Goal: Complete application form

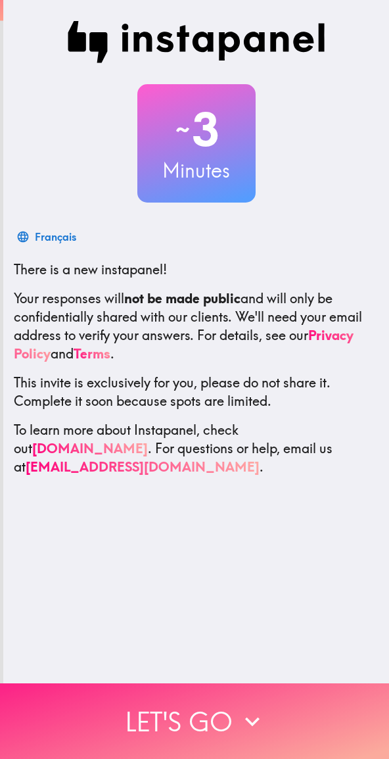
click at [227, 715] on button "Let's go" at bounding box center [194, 721] width 389 height 76
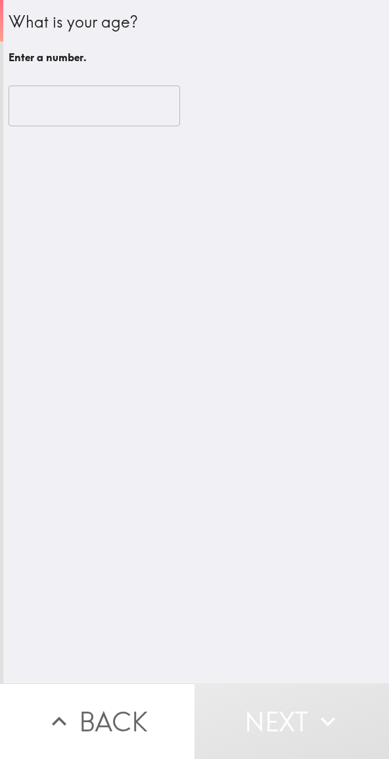
click at [49, 107] on input "number" at bounding box center [95, 105] width 172 height 41
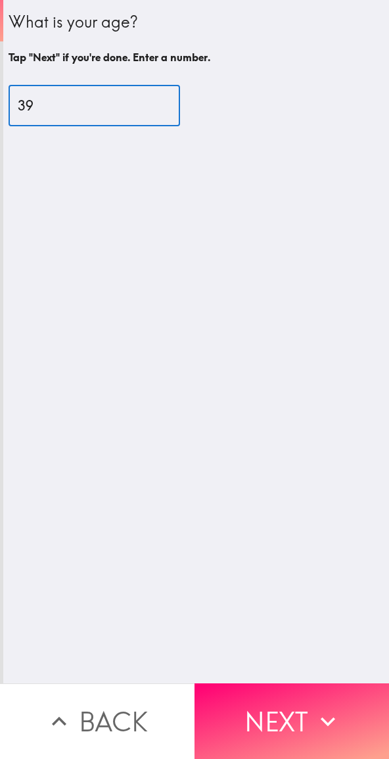
type input "39"
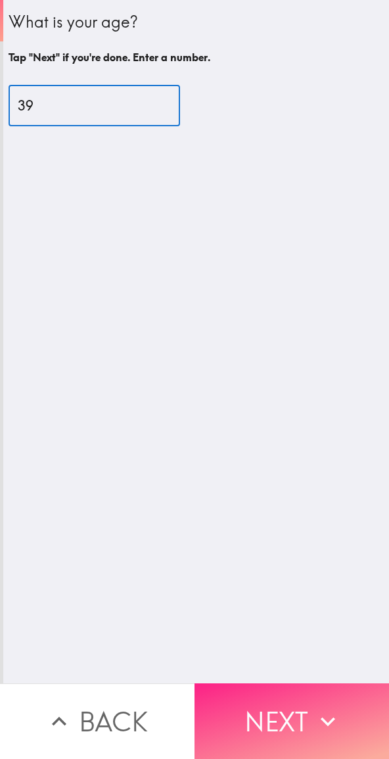
click at [303, 708] on button "Next" at bounding box center [292, 721] width 195 height 76
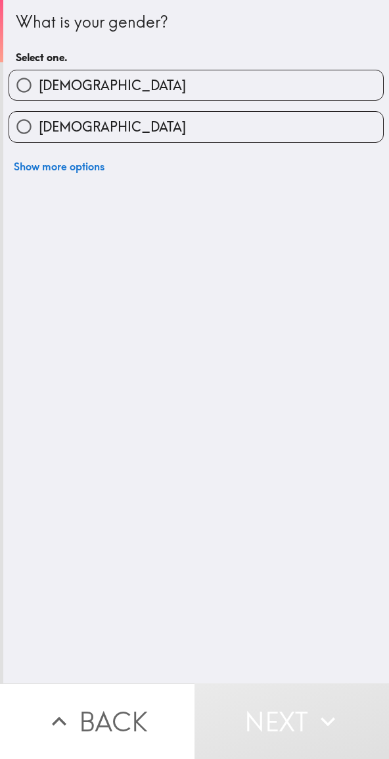
click at [66, 82] on label "[DEMOGRAPHIC_DATA]" at bounding box center [196, 85] width 374 height 30
click at [39, 82] on input "[DEMOGRAPHIC_DATA]" at bounding box center [24, 85] width 30 height 30
radio input "true"
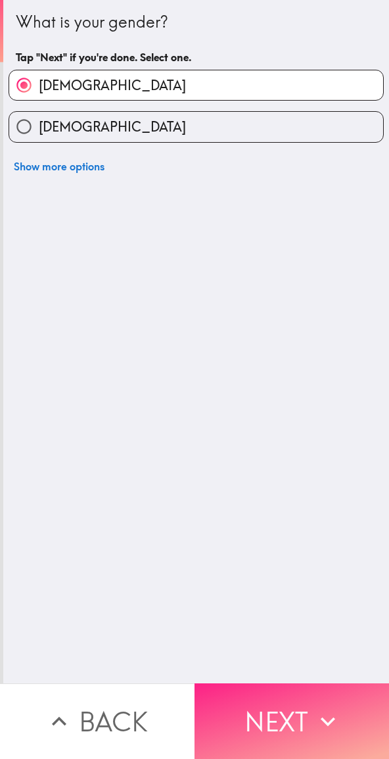
click at [294, 709] on button "Next" at bounding box center [292, 721] width 195 height 76
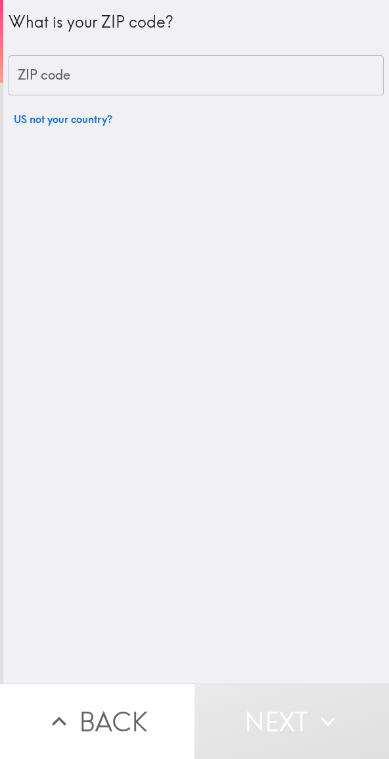
click at [40, 72] on div "ZIP code ZIP code" at bounding box center [196, 75] width 375 height 41
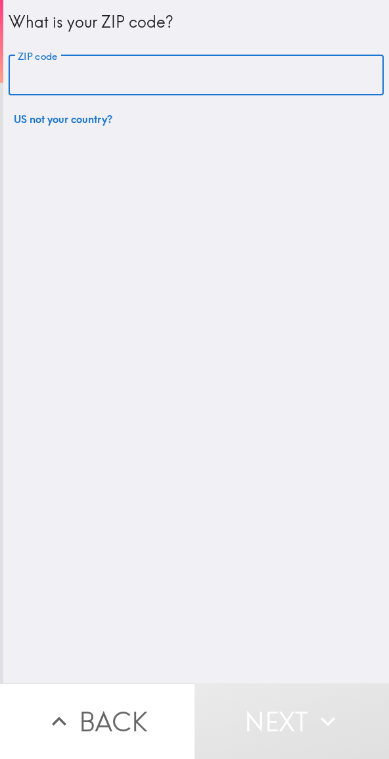
type input "64108"
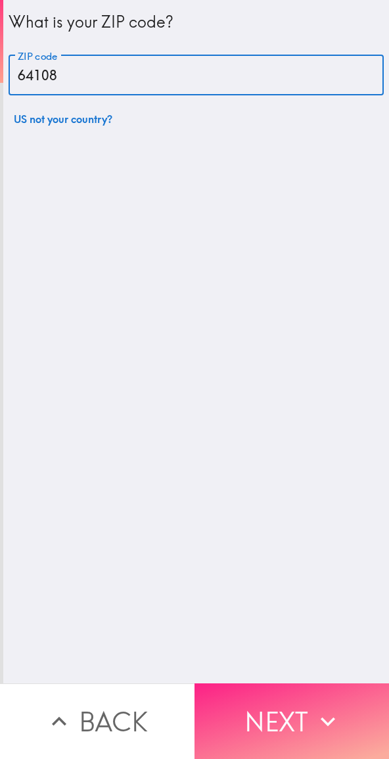
click at [294, 709] on button "Next" at bounding box center [292, 721] width 195 height 76
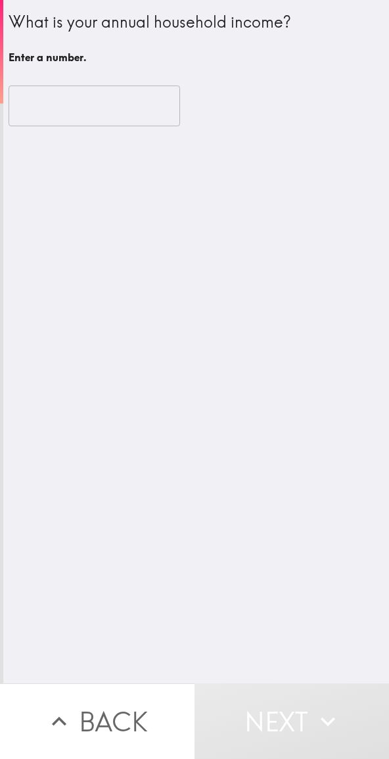
click at [61, 101] on input "number" at bounding box center [95, 105] width 172 height 41
type input "-1"
click at [153, 107] on input "-1" at bounding box center [95, 105] width 172 height 41
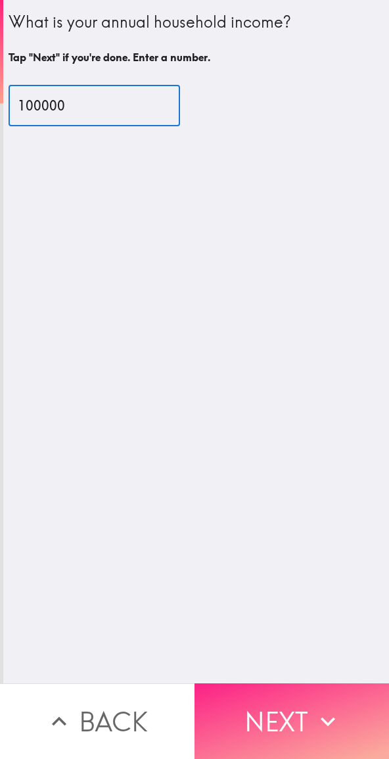
type input "100000"
click at [298, 699] on button "Next" at bounding box center [292, 721] width 195 height 76
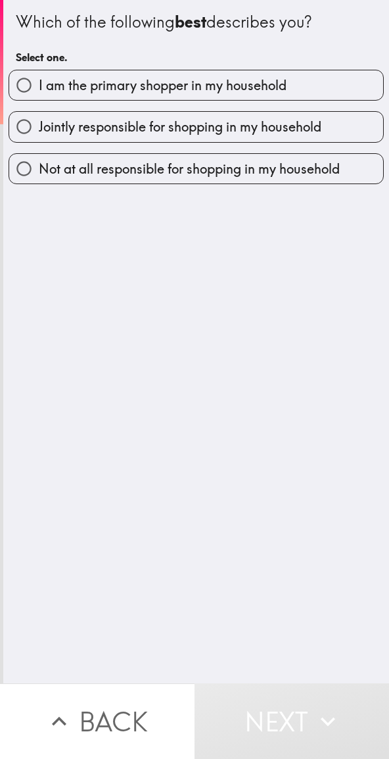
click at [259, 83] on span "I am the primary shopper in my household" at bounding box center [163, 85] width 248 height 18
click at [39, 83] on input "I am the primary shopper in my household" at bounding box center [24, 85] width 30 height 30
radio input "true"
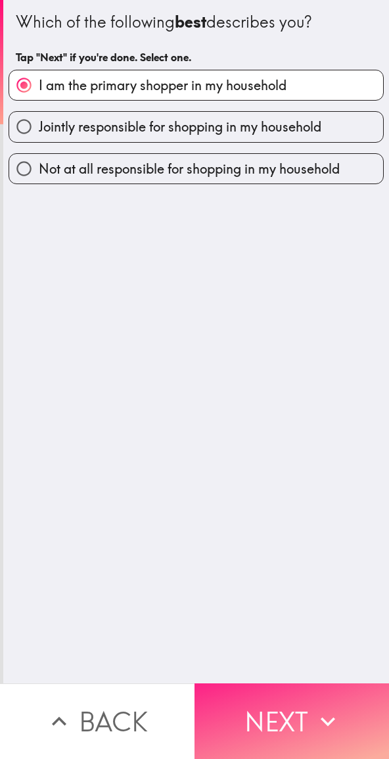
click at [280, 719] on button "Next" at bounding box center [292, 721] width 195 height 76
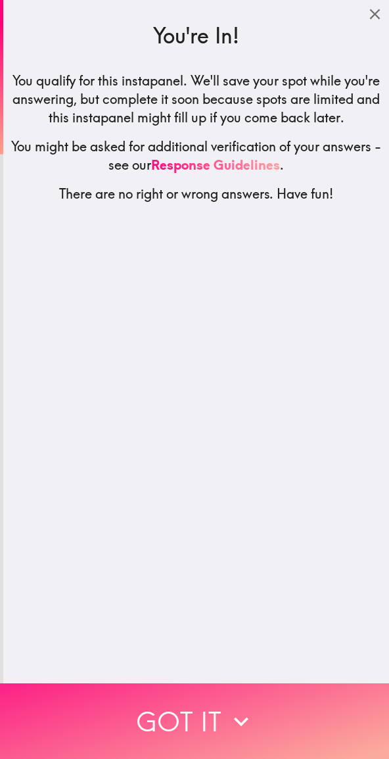
click at [280, 718] on button "Got it" at bounding box center [194, 721] width 389 height 76
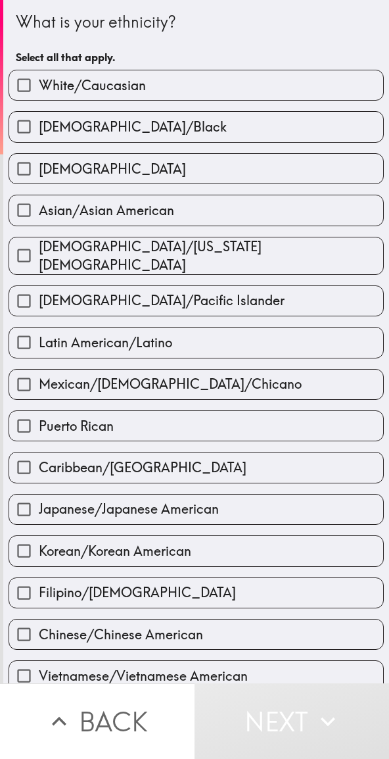
click at [149, 82] on label "White/Caucasian" at bounding box center [196, 85] width 374 height 30
click at [39, 82] on input "White/Caucasian" at bounding box center [24, 85] width 30 height 30
checkbox input "true"
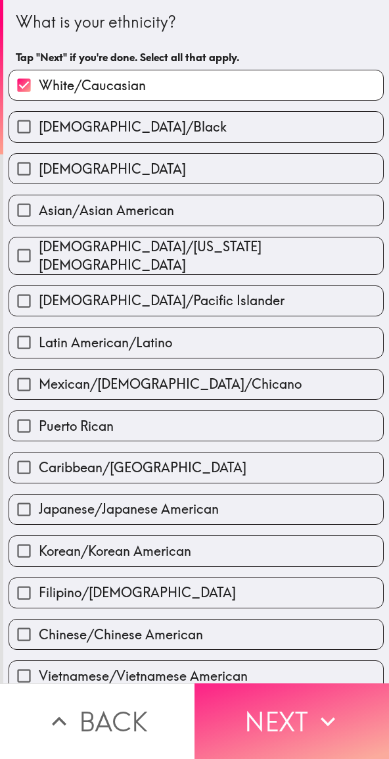
click at [302, 711] on button "Next" at bounding box center [292, 721] width 195 height 76
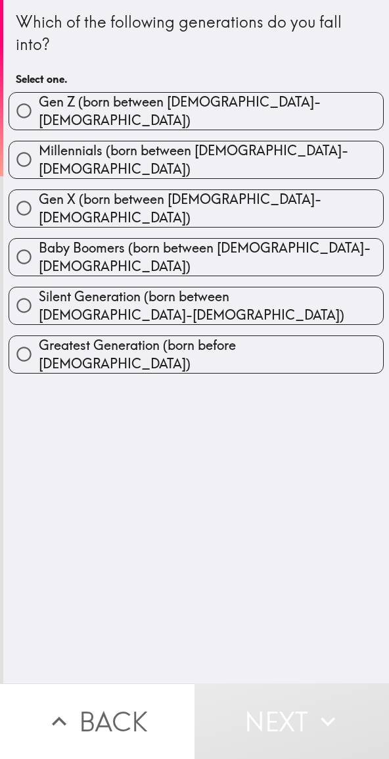
click at [226, 146] on span "Millennials (born between [DEMOGRAPHIC_DATA]-[DEMOGRAPHIC_DATA])" at bounding box center [211, 159] width 345 height 37
click at [39, 146] on input "Millennials (born between [DEMOGRAPHIC_DATA]-[DEMOGRAPHIC_DATA])" at bounding box center [24, 160] width 30 height 30
radio input "true"
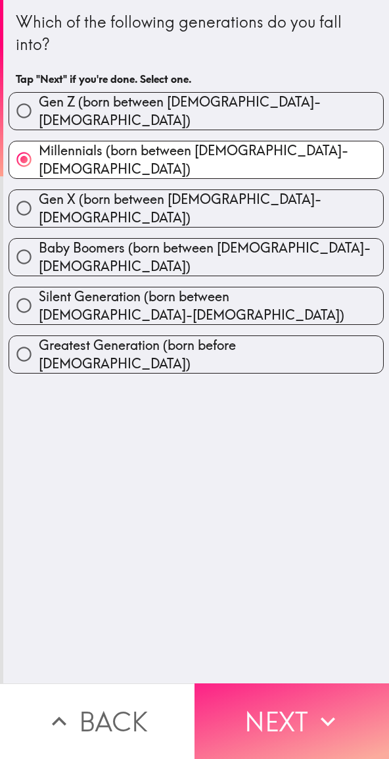
click at [292, 715] on button "Next" at bounding box center [292, 721] width 195 height 76
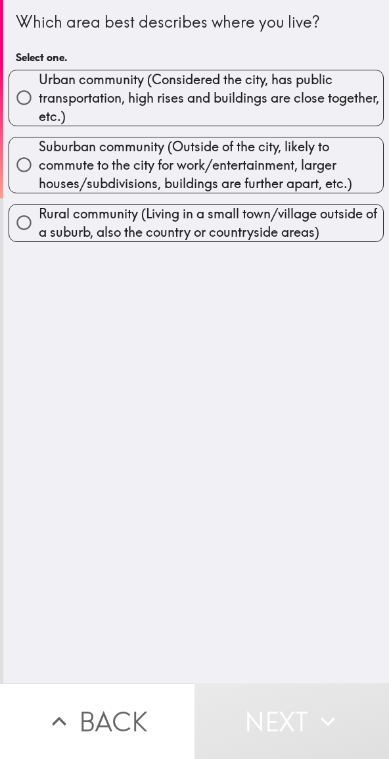
click at [238, 87] on span "Urban community (Considered the city, has public transportation, high rises and…" at bounding box center [211, 97] width 345 height 55
click at [39, 87] on input "Urban community (Considered the city, has public transportation, high rises and…" at bounding box center [24, 98] width 30 height 30
radio input "true"
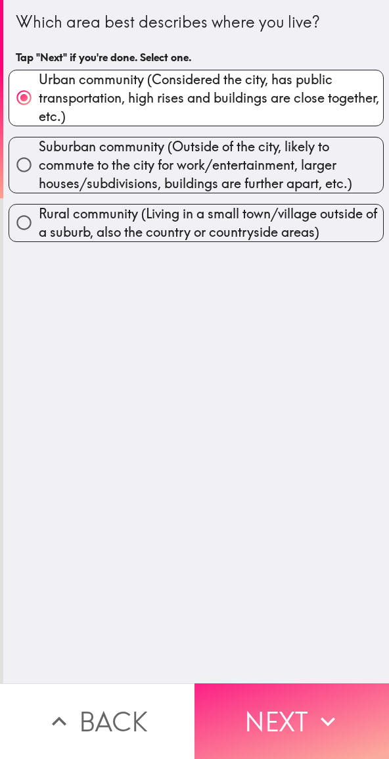
click at [293, 704] on button "Next" at bounding box center [292, 721] width 195 height 76
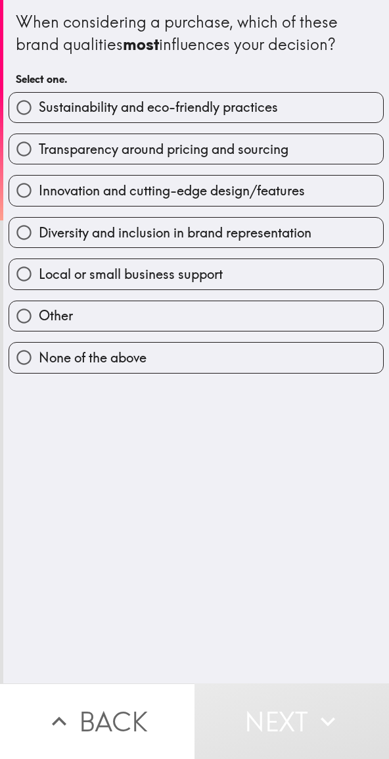
click at [281, 105] on label "Sustainability and eco-friendly practices" at bounding box center [196, 108] width 374 height 30
click at [39, 105] on input "Sustainability and eco-friendly practices" at bounding box center [24, 108] width 30 height 30
radio input "true"
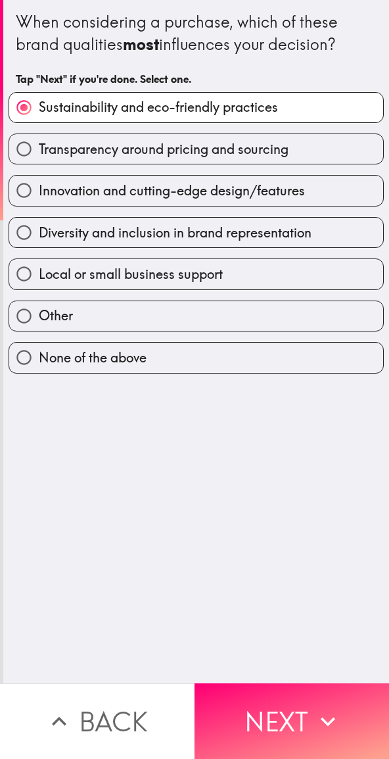
click at [265, 150] on span "Transparency around pricing and sourcing" at bounding box center [164, 149] width 250 height 18
click at [39, 150] on input "Transparency around pricing and sourcing" at bounding box center [24, 149] width 30 height 30
radio input "true"
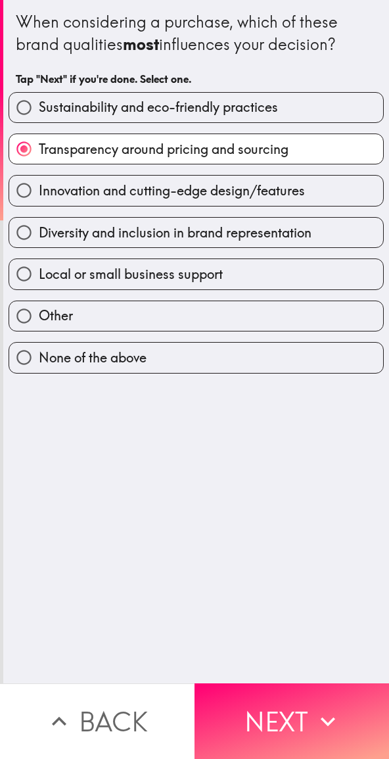
click at [268, 105] on span "Sustainability and eco-friendly practices" at bounding box center [158, 107] width 239 height 18
click at [39, 105] on input "Sustainability and eco-friendly practices" at bounding box center [24, 108] width 30 height 30
radio input "true"
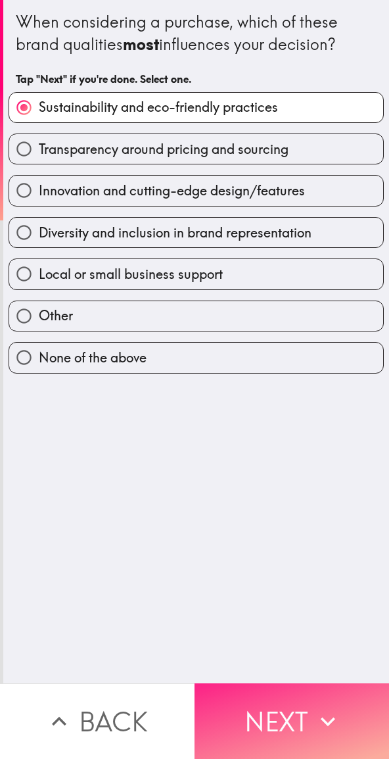
click at [259, 706] on button "Next" at bounding box center [292, 721] width 195 height 76
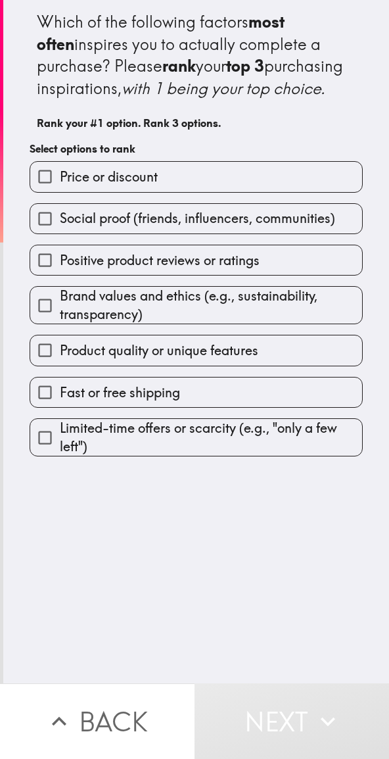
click at [298, 275] on label "Positive product reviews or ratings" at bounding box center [196, 260] width 332 height 30
click at [60, 275] on input "Positive product reviews or ratings" at bounding box center [45, 260] width 30 height 30
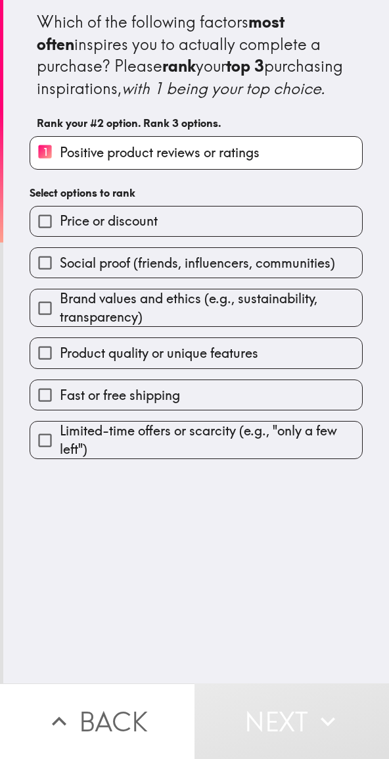
click at [258, 368] on label "Product quality or unique features" at bounding box center [196, 353] width 332 height 30
click at [60, 368] on input "Product quality or unique features" at bounding box center [45, 353] width 30 height 30
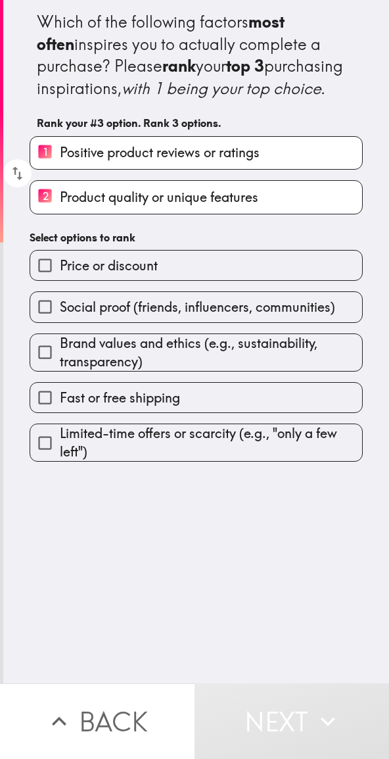
click at [261, 316] on span "Social proof (friends, influencers, communities)" at bounding box center [197, 307] width 275 height 18
click at [60, 322] on input "Social proof (friends, influencers, communities)" at bounding box center [45, 307] width 30 height 30
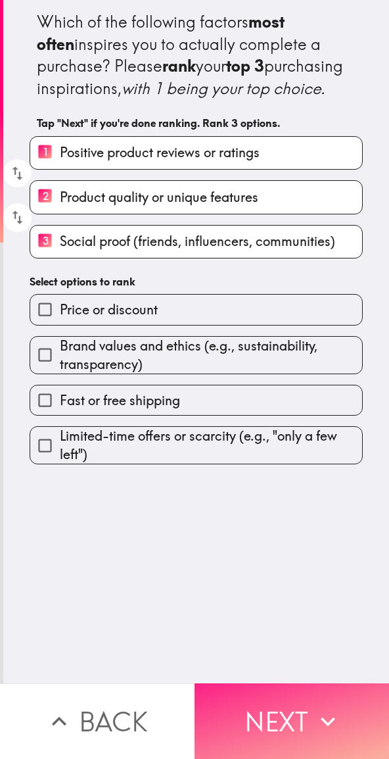
click at [302, 713] on button "Next" at bounding box center [292, 721] width 195 height 76
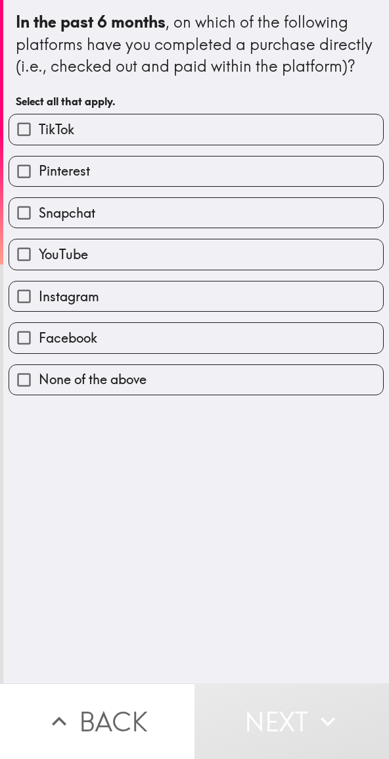
click at [184, 352] on label "Facebook" at bounding box center [196, 338] width 374 height 30
click at [39, 352] on input "Facebook" at bounding box center [24, 338] width 30 height 30
checkbox input "true"
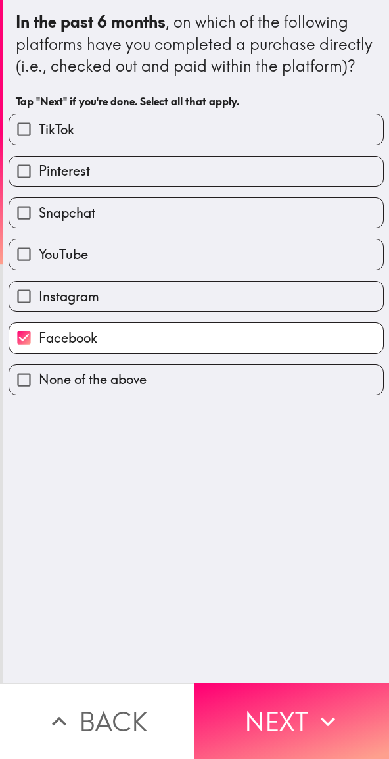
click at [198, 269] on label "YouTube" at bounding box center [196, 254] width 374 height 30
click at [39, 269] on input "YouTube" at bounding box center [24, 254] width 30 height 30
checkbox input "true"
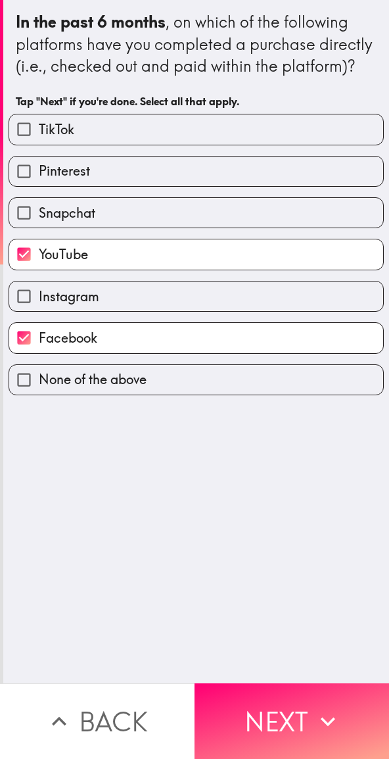
click at [137, 311] on label "Instagram" at bounding box center [196, 296] width 374 height 30
click at [39, 311] on input "Instagram" at bounding box center [24, 296] width 30 height 30
checkbox input "true"
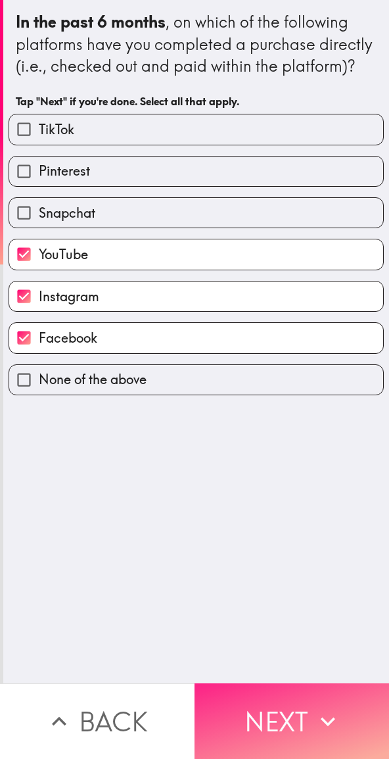
click at [279, 707] on button "Next" at bounding box center [292, 721] width 195 height 76
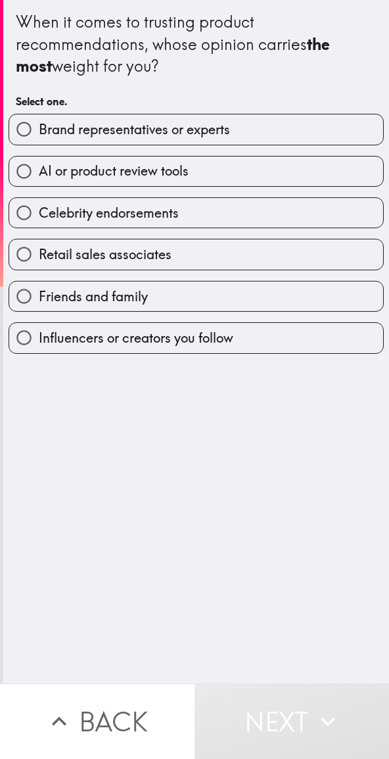
click at [252, 133] on label "Brand representatives or experts" at bounding box center [196, 129] width 374 height 30
click at [39, 133] on input "Brand representatives or experts" at bounding box center [24, 129] width 30 height 30
radio input "true"
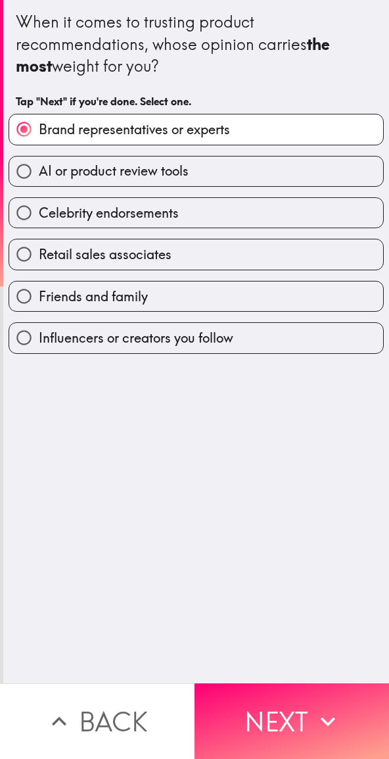
click at [210, 212] on label "Celebrity endorsements" at bounding box center [196, 213] width 374 height 30
click at [39, 212] on input "Celebrity endorsements" at bounding box center [24, 213] width 30 height 30
radio input "true"
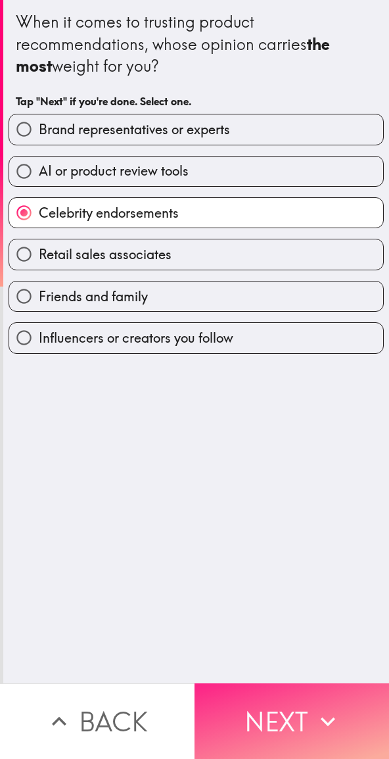
click at [288, 710] on button "Next" at bounding box center [292, 721] width 195 height 76
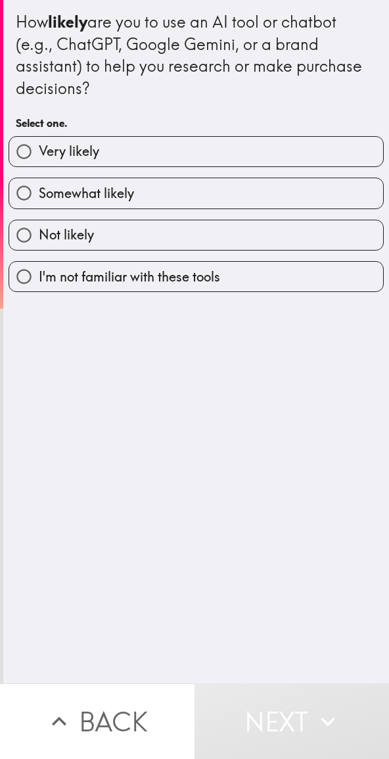
click at [219, 149] on label "Very likely" at bounding box center [196, 152] width 374 height 30
click at [39, 149] on input "Very likely" at bounding box center [24, 152] width 30 height 30
radio input "true"
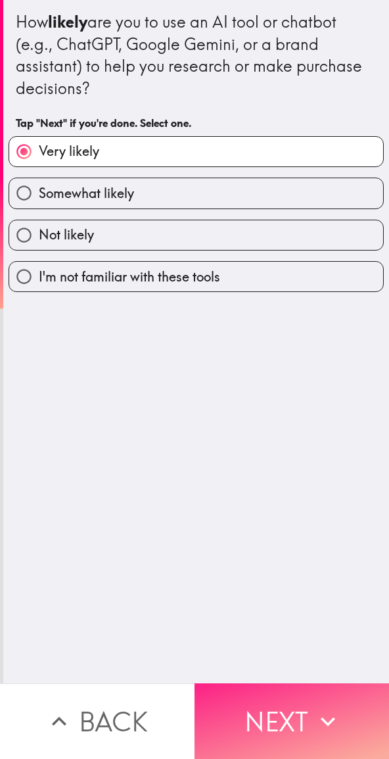
click at [277, 709] on button "Next" at bounding box center [292, 721] width 195 height 76
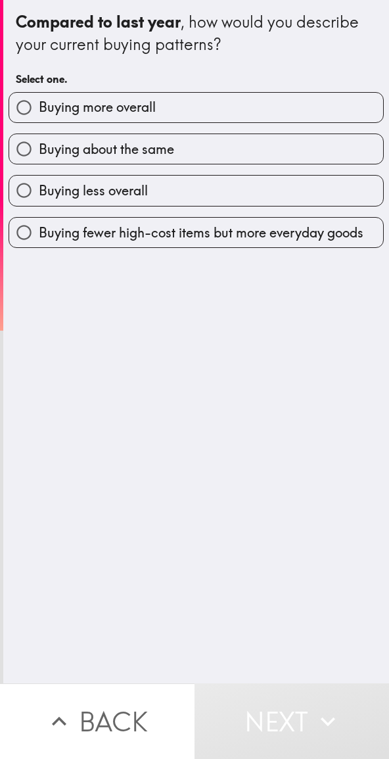
click at [213, 108] on label "Buying more overall" at bounding box center [196, 108] width 374 height 30
click at [39, 108] on input "Buying more overall" at bounding box center [24, 108] width 30 height 30
radio input "true"
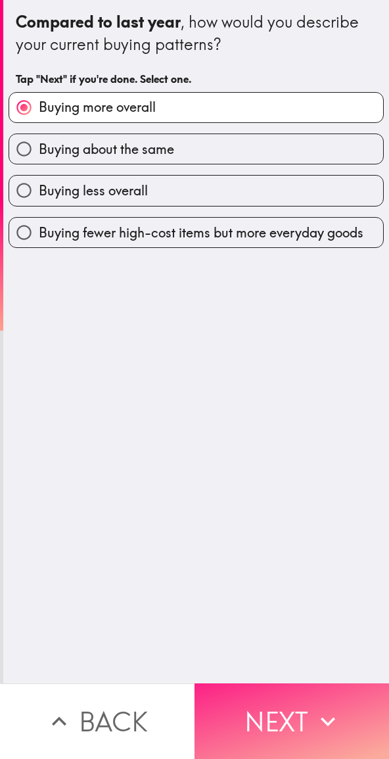
click at [293, 712] on button "Next" at bounding box center [292, 721] width 195 height 76
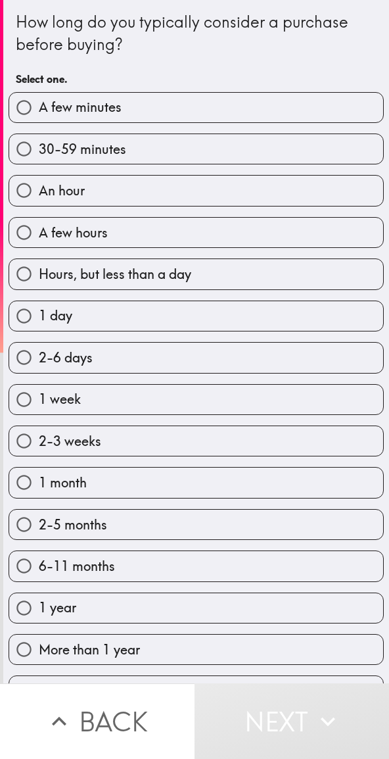
click at [171, 109] on label "A few minutes" at bounding box center [196, 108] width 374 height 30
click at [39, 109] on input "A few minutes" at bounding box center [24, 108] width 30 height 30
radio input "true"
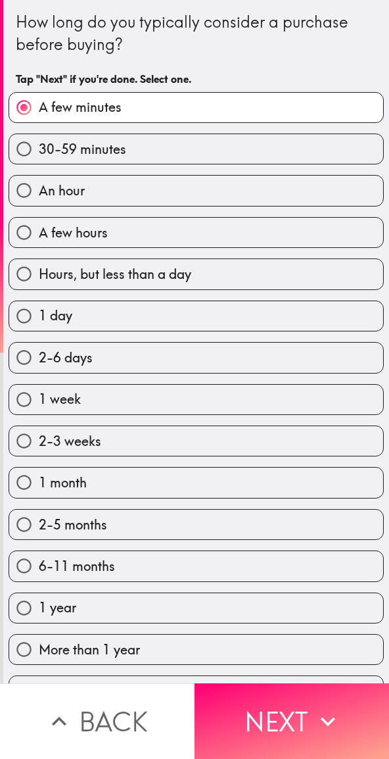
click at [164, 230] on label "A few hours" at bounding box center [196, 233] width 374 height 30
click at [39, 230] on input "A few hours" at bounding box center [24, 233] width 30 height 30
radio input "true"
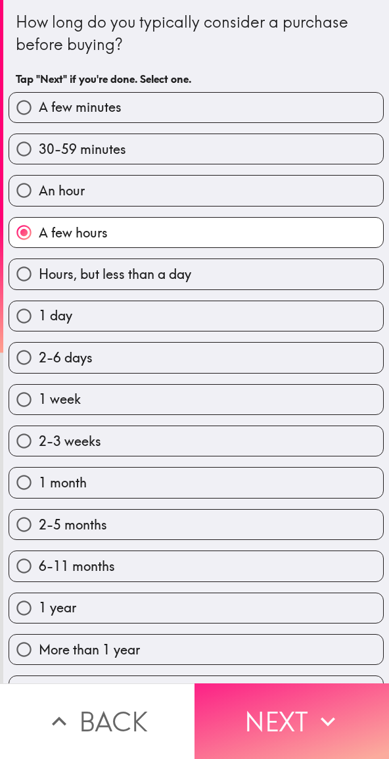
click at [275, 706] on button "Next" at bounding box center [292, 721] width 195 height 76
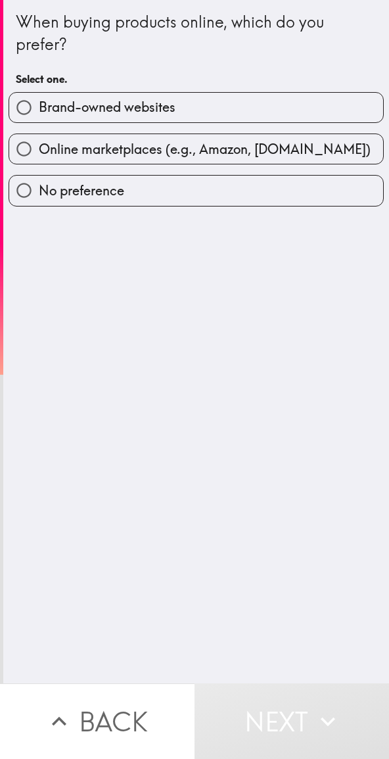
click at [225, 105] on label "Brand-owned websites" at bounding box center [196, 108] width 374 height 30
click at [39, 105] on input "Brand-owned websites" at bounding box center [24, 108] width 30 height 30
radio input "true"
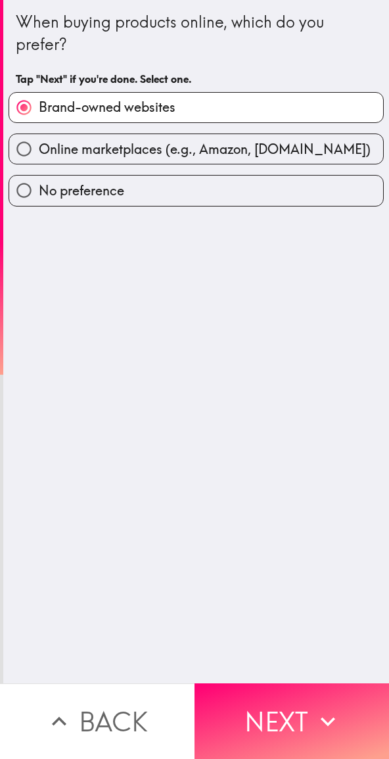
click at [243, 139] on label "Online marketplaces (e.g., Amazon, [DOMAIN_NAME])" at bounding box center [196, 149] width 374 height 30
click at [39, 139] on input "Online marketplaces (e.g., Amazon, [DOMAIN_NAME])" at bounding box center [24, 149] width 30 height 30
radio input "true"
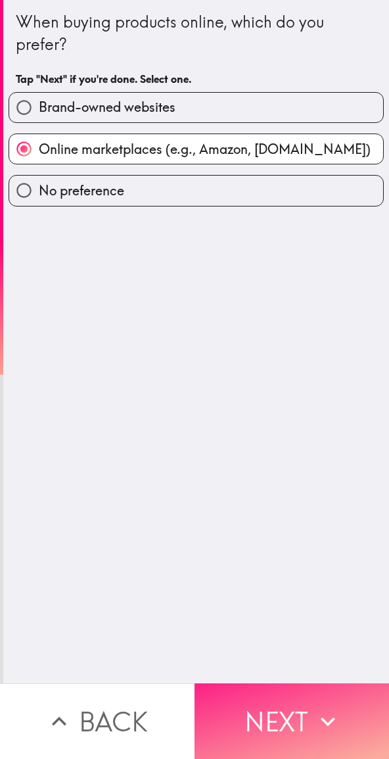
click at [297, 710] on button "Next" at bounding box center [292, 721] width 195 height 76
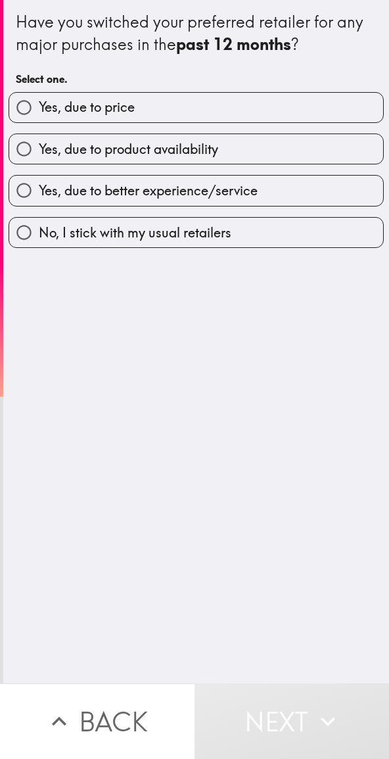
click at [245, 150] on label "Yes, due to product availability" at bounding box center [196, 149] width 374 height 30
click at [39, 150] on input "Yes, due to product availability" at bounding box center [24, 149] width 30 height 30
radio input "true"
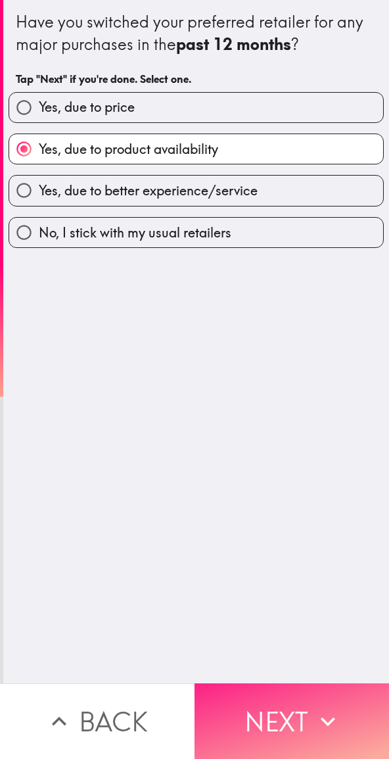
click at [281, 711] on button "Next" at bounding box center [292, 721] width 195 height 76
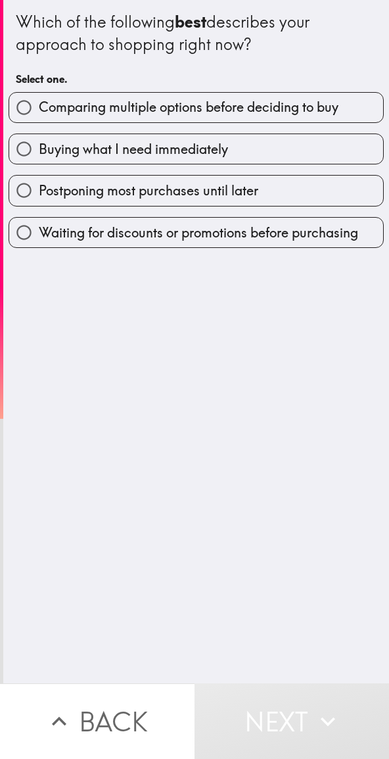
click at [268, 111] on span "Comparing multiple options before deciding to buy" at bounding box center [189, 107] width 300 height 18
click at [39, 111] on input "Comparing multiple options before deciding to buy" at bounding box center [24, 108] width 30 height 30
radio input "true"
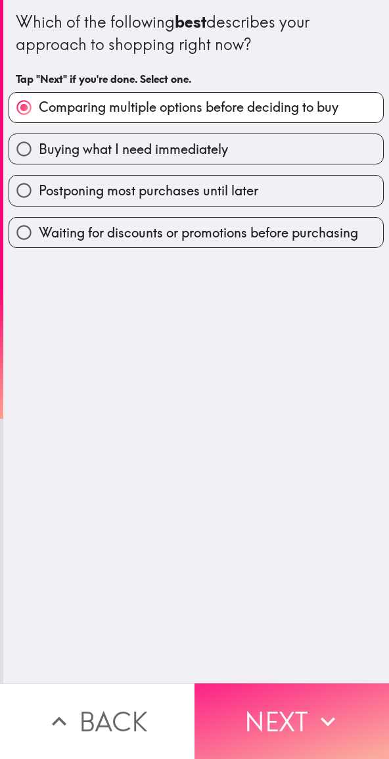
click at [287, 711] on button "Next" at bounding box center [292, 721] width 195 height 76
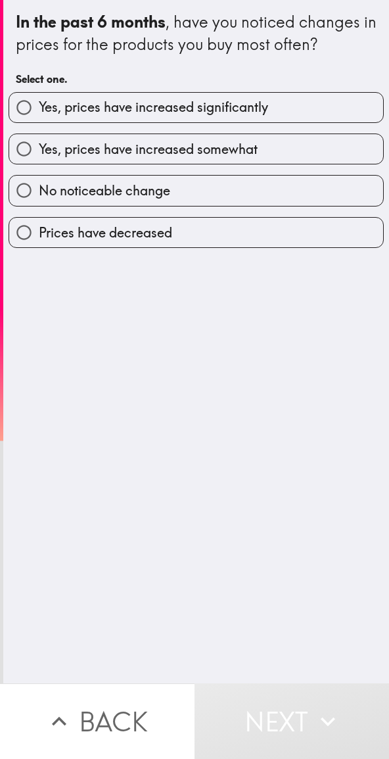
click at [272, 102] on label "Yes, prices have increased significantly" at bounding box center [196, 108] width 374 height 30
click at [39, 102] on input "Yes, prices have increased significantly" at bounding box center [24, 108] width 30 height 30
radio input "true"
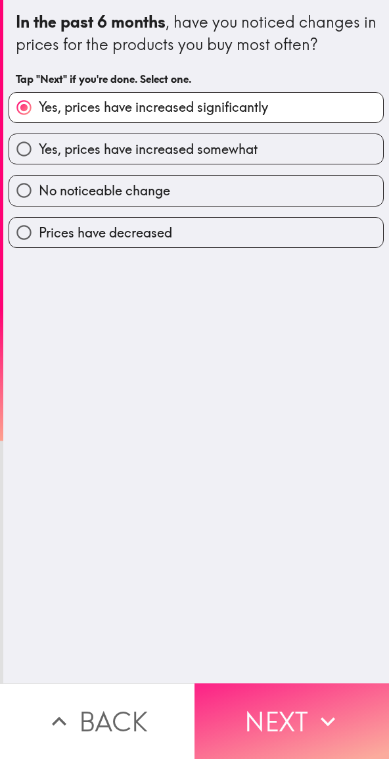
click at [286, 709] on button "Next" at bounding box center [292, 721] width 195 height 76
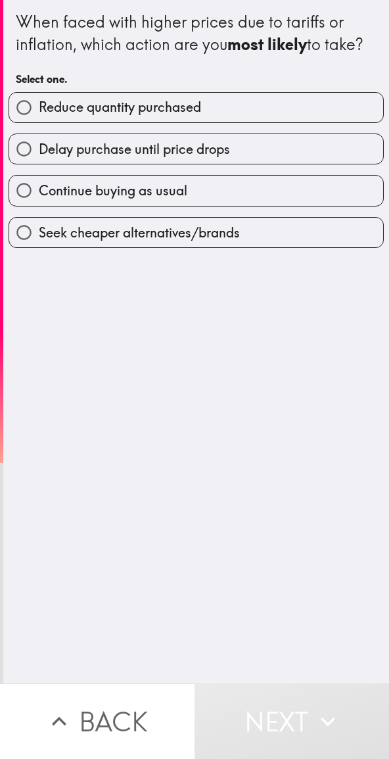
click at [243, 164] on label "Delay purchase until price drops" at bounding box center [196, 149] width 374 height 30
click at [39, 164] on input "Delay purchase until price drops" at bounding box center [24, 149] width 30 height 30
radio input "true"
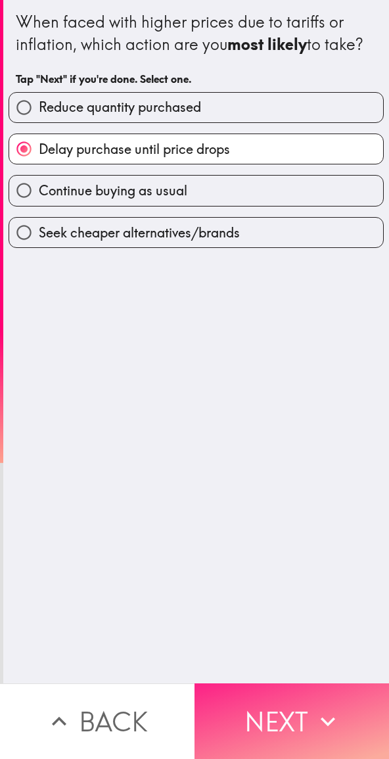
click at [268, 708] on button "Next" at bounding box center [292, 721] width 195 height 76
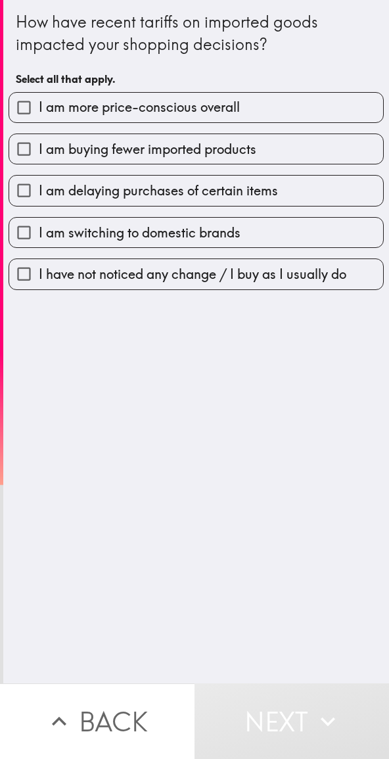
click at [227, 145] on span "I am buying fewer imported products" at bounding box center [148, 149] width 218 height 18
click at [39, 145] on input "I am buying fewer imported products" at bounding box center [24, 149] width 30 height 30
checkbox input "true"
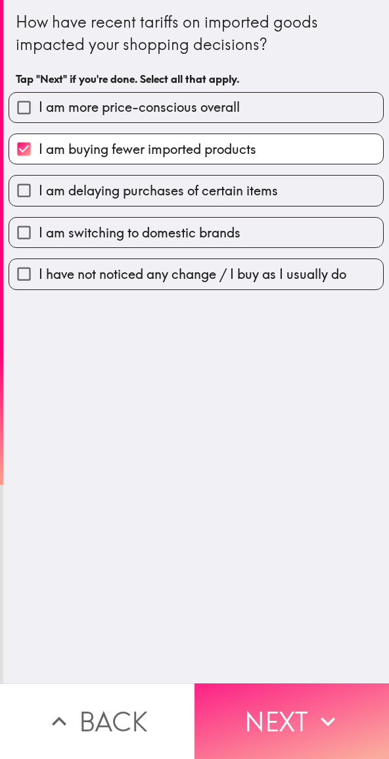
click at [251, 706] on button "Next" at bounding box center [292, 721] width 195 height 76
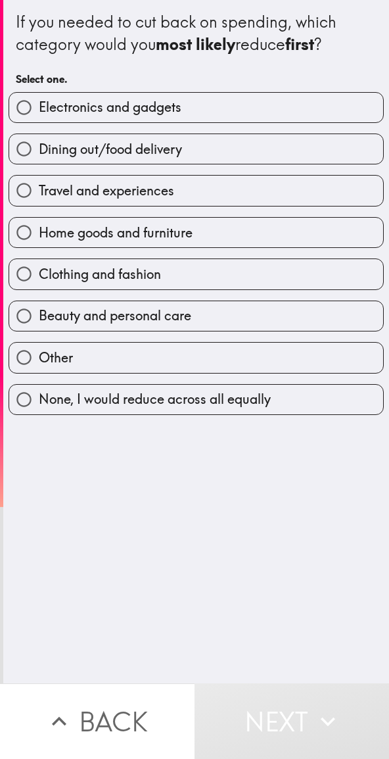
click at [208, 143] on label "Dining out/food delivery" at bounding box center [196, 149] width 374 height 30
click at [39, 143] on input "Dining out/food delivery" at bounding box center [24, 149] width 30 height 30
radio input "true"
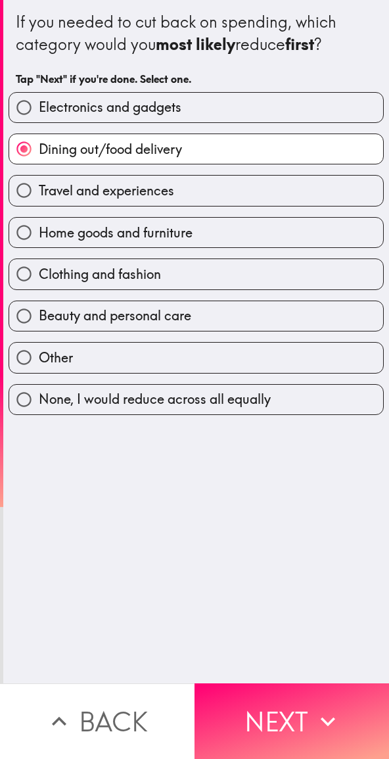
click at [204, 232] on label "Home goods and furniture" at bounding box center [196, 233] width 374 height 30
click at [39, 232] on input "Home goods and furniture" at bounding box center [24, 233] width 30 height 30
radio input "true"
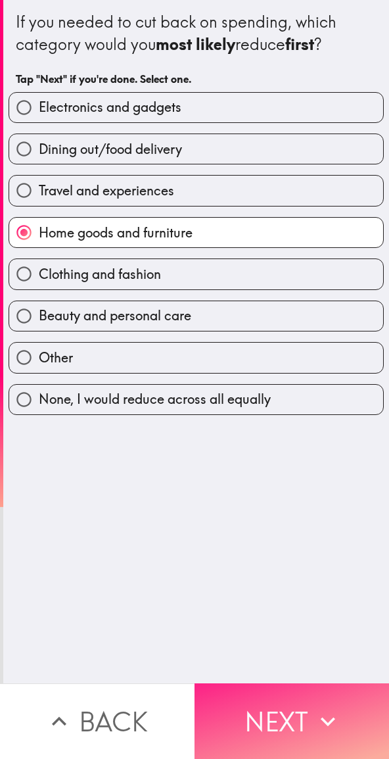
click at [268, 708] on button "Next" at bounding box center [292, 721] width 195 height 76
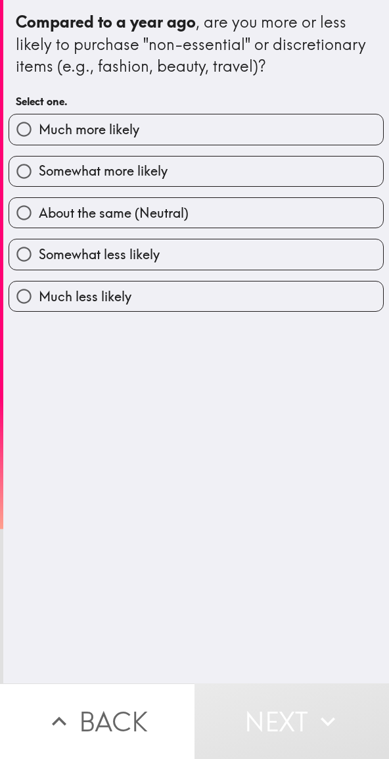
click at [203, 166] on label "Somewhat more likely" at bounding box center [196, 171] width 374 height 30
click at [39, 166] on input "Somewhat more likely" at bounding box center [24, 171] width 30 height 30
radio input "true"
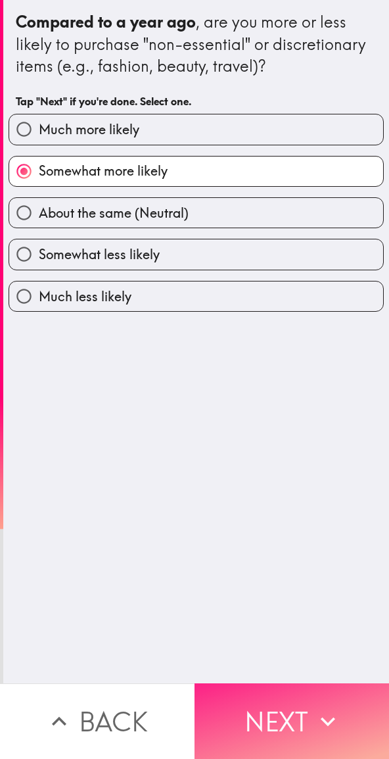
click at [287, 709] on button "Next" at bounding box center [292, 721] width 195 height 76
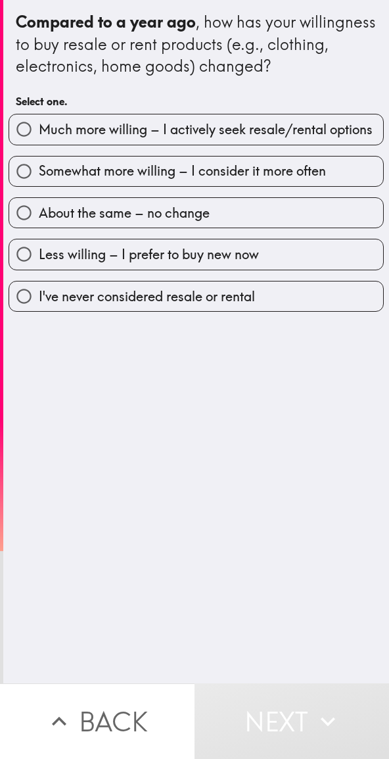
click at [229, 139] on span "Much more willing – I actively seek resale/rental options" at bounding box center [206, 129] width 334 height 18
click at [39, 141] on input "Much more willing – I actively seek resale/rental options" at bounding box center [24, 129] width 30 height 30
radio input "true"
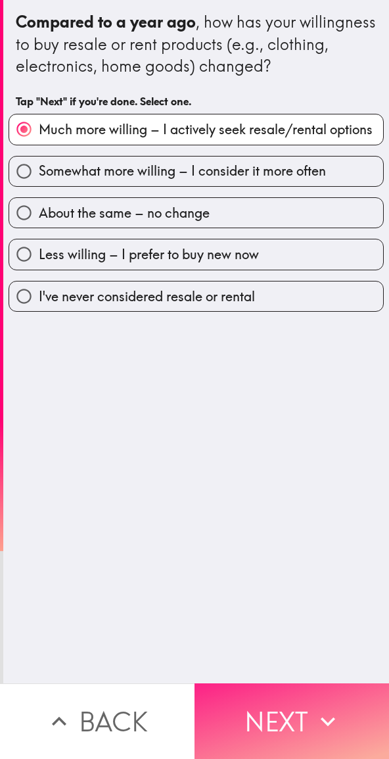
click at [285, 716] on button "Next" at bounding box center [292, 721] width 195 height 76
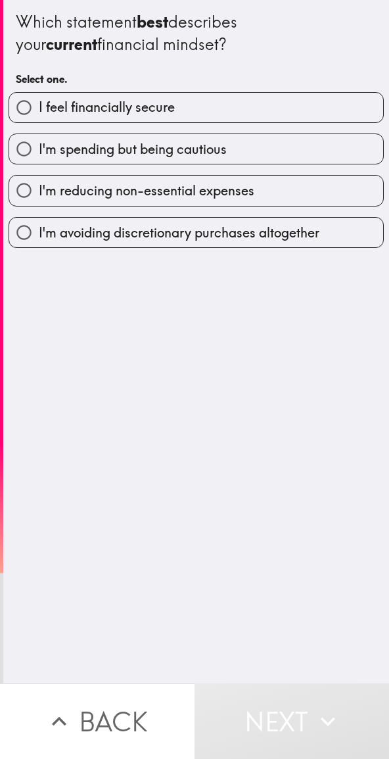
click at [220, 103] on label "I feel financially secure" at bounding box center [196, 108] width 374 height 30
click at [39, 103] on input "I feel financially secure" at bounding box center [24, 108] width 30 height 30
radio input "true"
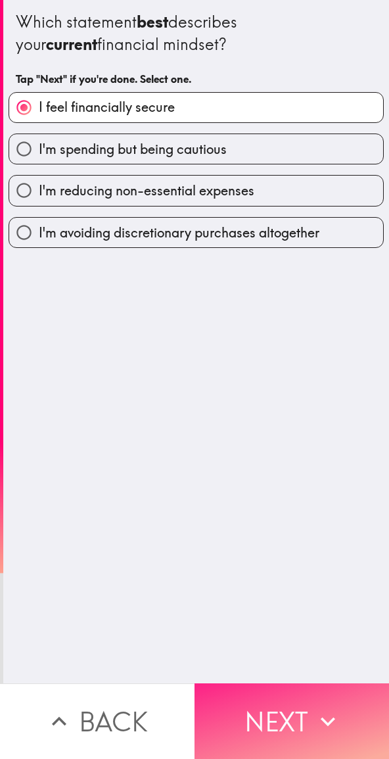
click at [279, 706] on button "Next" at bounding box center [292, 721] width 195 height 76
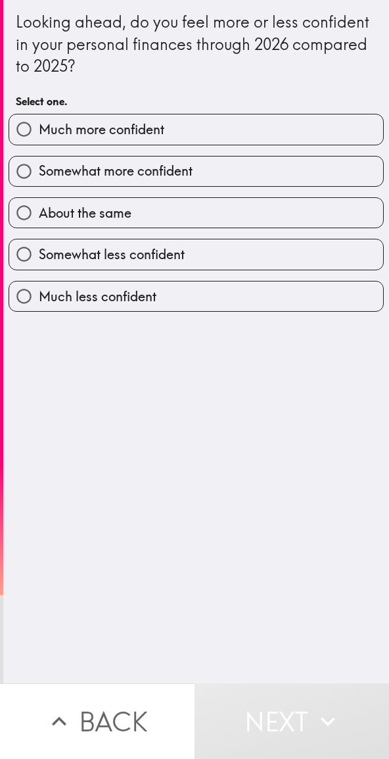
click at [220, 173] on label "Somewhat more confident" at bounding box center [196, 171] width 374 height 30
click at [39, 173] on input "Somewhat more confident" at bounding box center [24, 171] width 30 height 30
radio input "true"
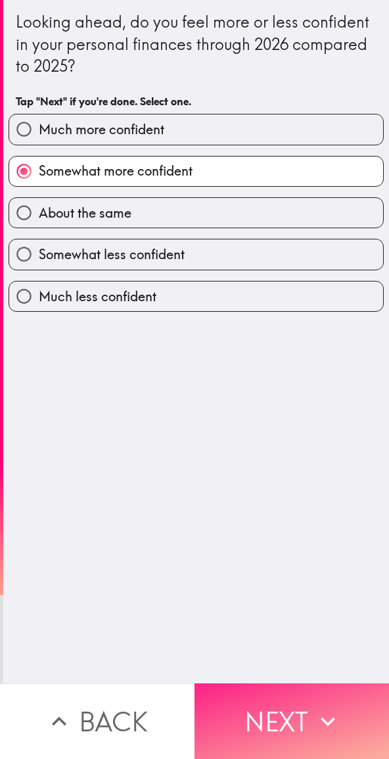
click at [274, 700] on button "Next" at bounding box center [292, 721] width 195 height 76
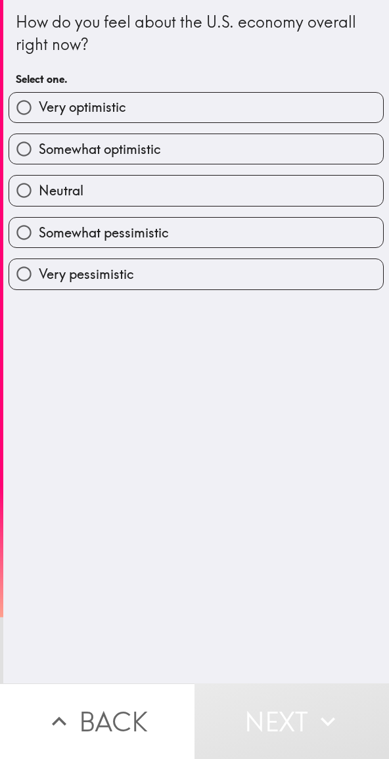
click at [212, 107] on label "Very optimistic" at bounding box center [196, 108] width 374 height 30
click at [39, 107] on input "Very optimistic" at bounding box center [24, 108] width 30 height 30
radio input "true"
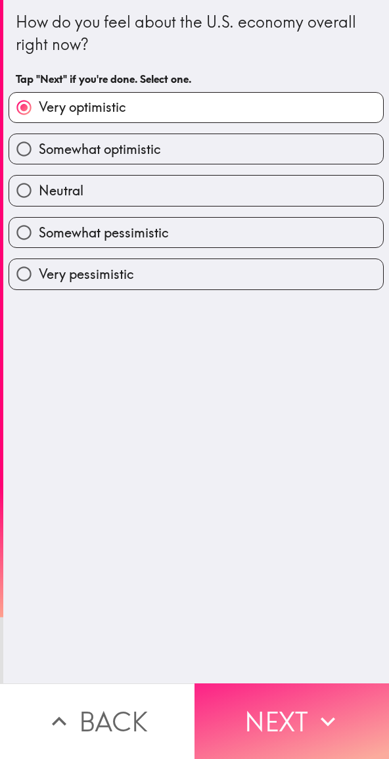
click at [291, 707] on button "Next" at bounding box center [292, 721] width 195 height 76
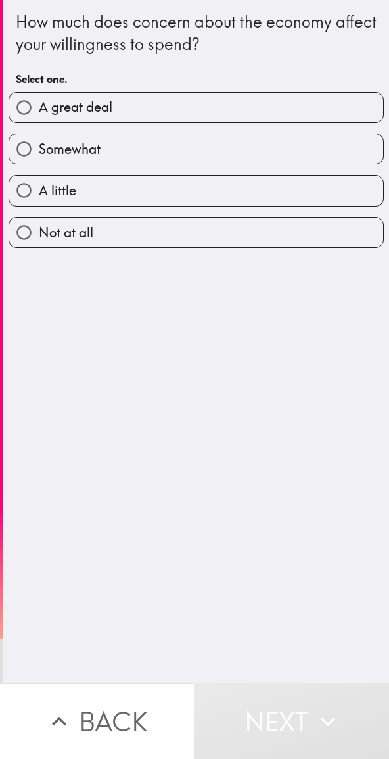
click at [185, 110] on label "A great deal" at bounding box center [196, 108] width 374 height 30
click at [39, 110] on input "A great deal" at bounding box center [24, 108] width 30 height 30
radio input "true"
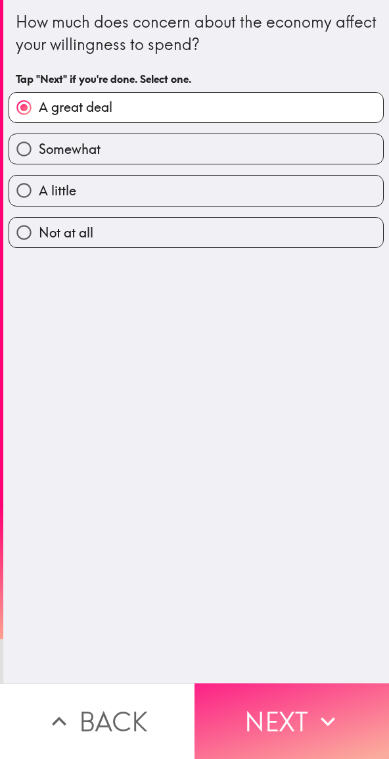
click at [298, 711] on button "Next" at bounding box center [292, 721] width 195 height 76
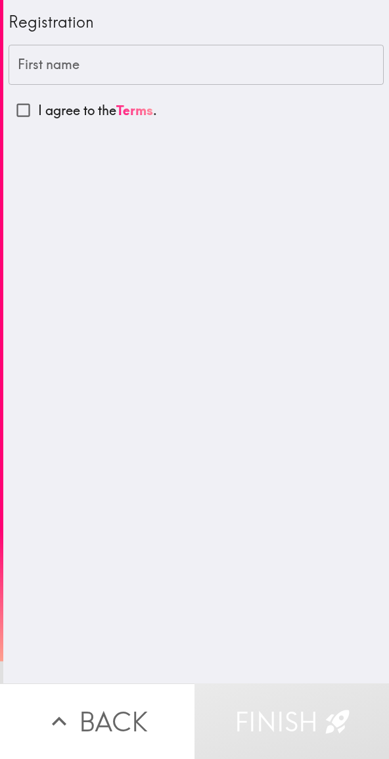
click at [53, 68] on div "First name First name" at bounding box center [196, 65] width 375 height 41
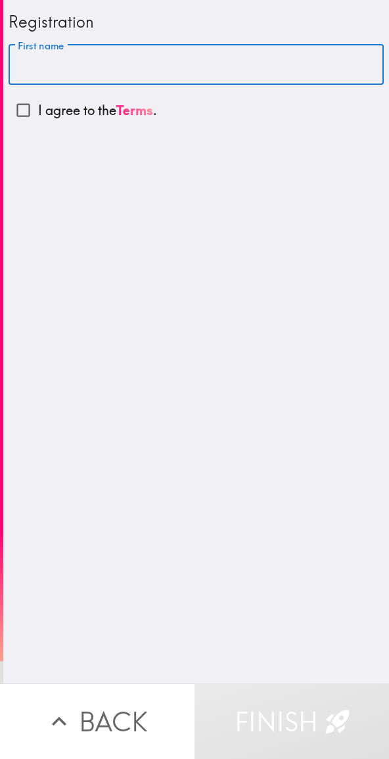
type input "[PERSON_NAME]"
click at [18, 110] on input "I agree to the Terms ." at bounding box center [24, 110] width 30 height 30
checkbox input "true"
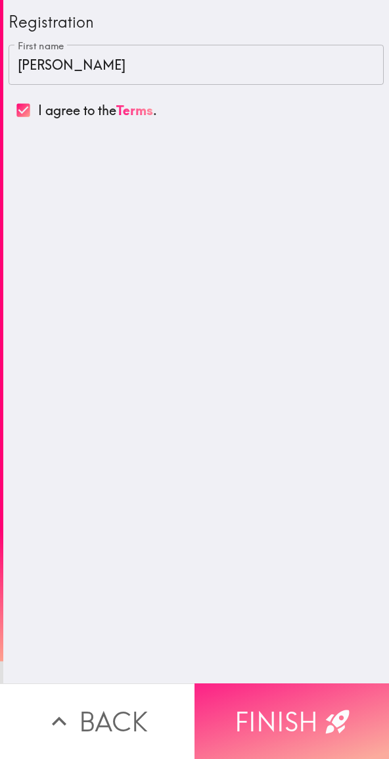
click at [281, 711] on button "Finish" at bounding box center [292, 721] width 195 height 76
